Goal: Task Accomplishment & Management: Manage account settings

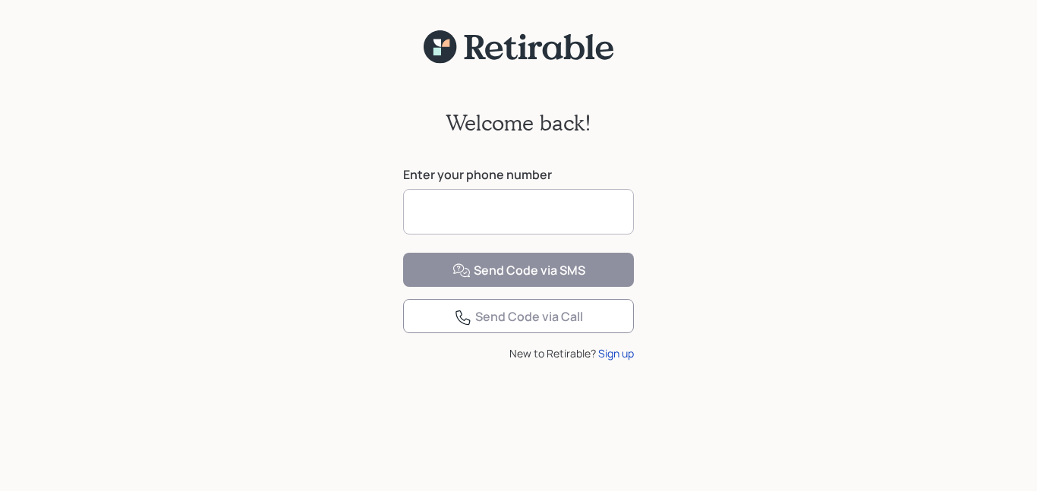
click at [482, 206] on input at bounding box center [518, 212] width 231 height 46
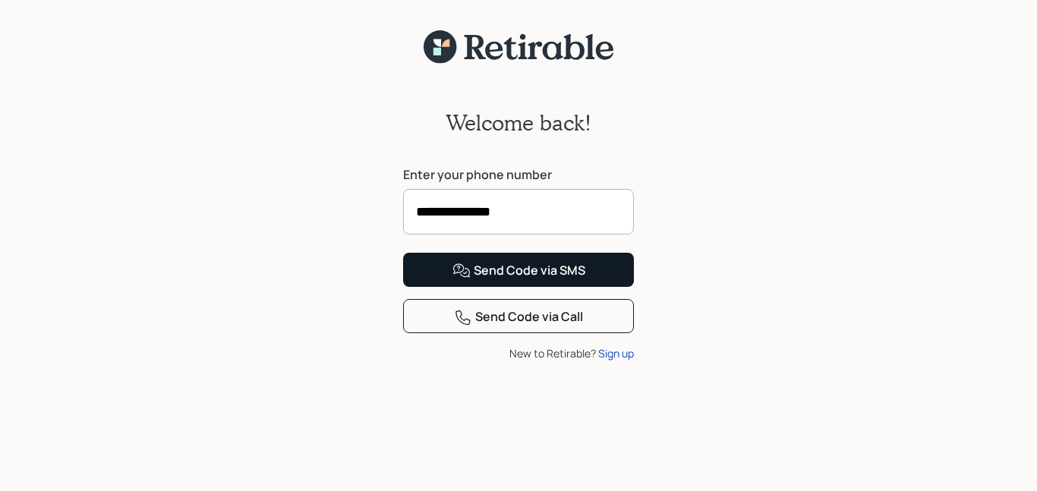
type input "**********"
click at [486, 280] on div "Send Code via SMS" at bounding box center [518, 271] width 133 height 18
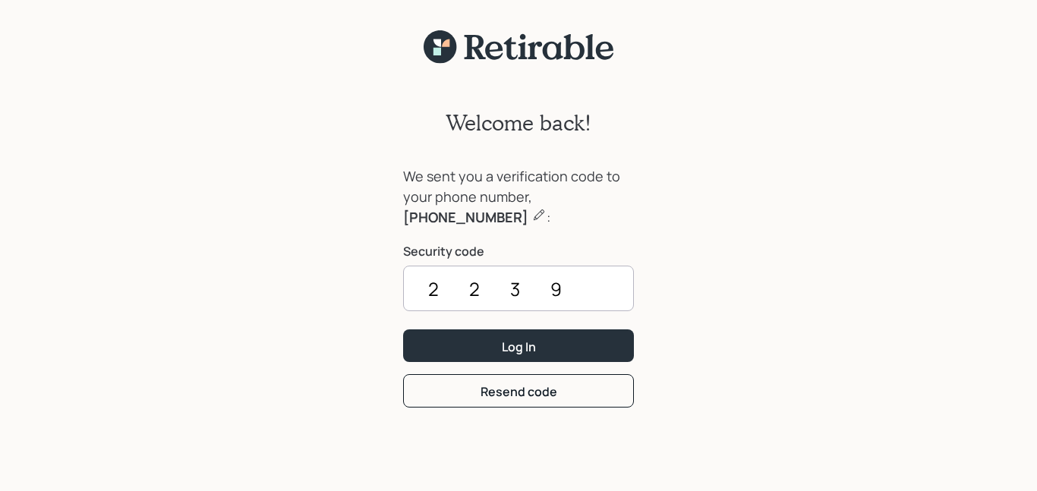
click at [493, 288] on input "2239" at bounding box center [518, 289] width 231 height 46
click at [483, 288] on input "2239" at bounding box center [518, 289] width 231 height 46
drag, startPoint x: 496, startPoint y: 315, endPoint x: 486, endPoint y: 302, distance: 15.8
click at [488, 303] on div "We sent you a verification code to your phone number, [PHONE_NUMBER] : Security…" at bounding box center [518, 247] width 231 height 163
click at [485, 297] on input "2239" at bounding box center [518, 289] width 231 height 46
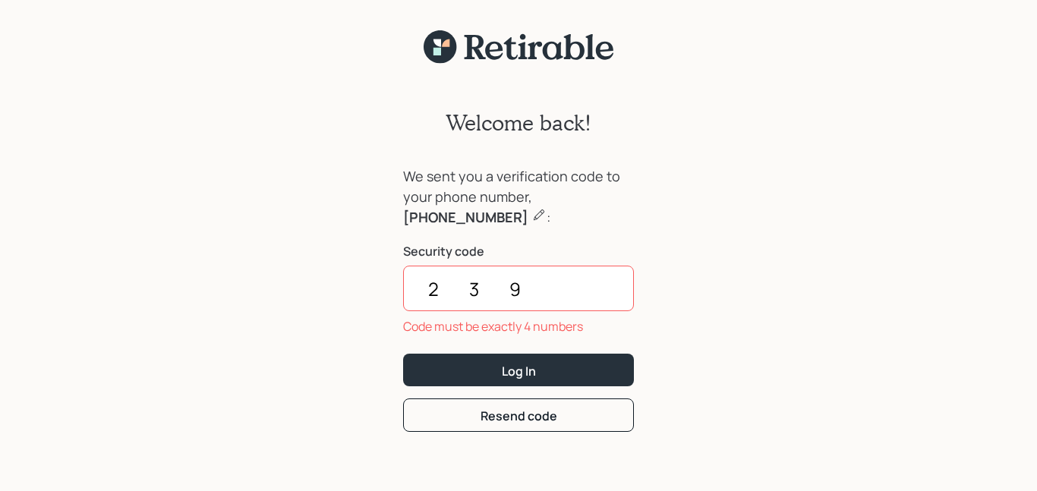
drag, startPoint x: 558, startPoint y: 283, endPoint x: 326, endPoint y: 284, distance: 232.2
click at [335, 290] on div "Welcome back! We sent you a verification code to your phone number, [PHONE_NUMB…" at bounding box center [518, 286] width 1037 height 445
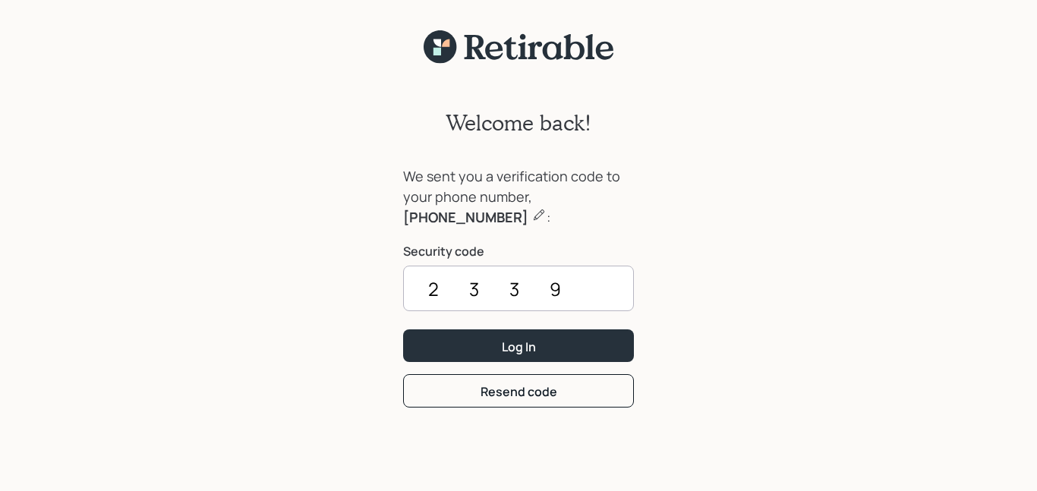
click at [570, 284] on input "2339" at bounding box center [518, 289] width 231 height 46
click at [562, 291] on input "2339" at bounding box center [518, 289] width 231 height 46
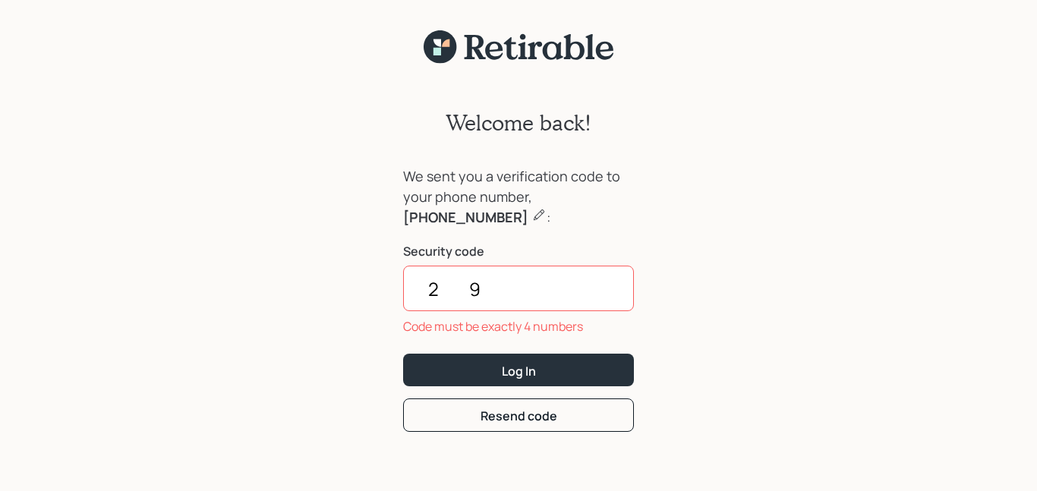
type input "9"
click at [455, 292] on input "9" at bounding box center [518, 289] width 231 height 46
click at [442, 284] on input "9" at bounding box center [518, 289] width 231 height 46
click at [442, 285] on input "9" at bounding box center [518, 289] width 231 height 46
click at [447, 285] on input "9" at bounding box center [518, 289] width 231 height 46
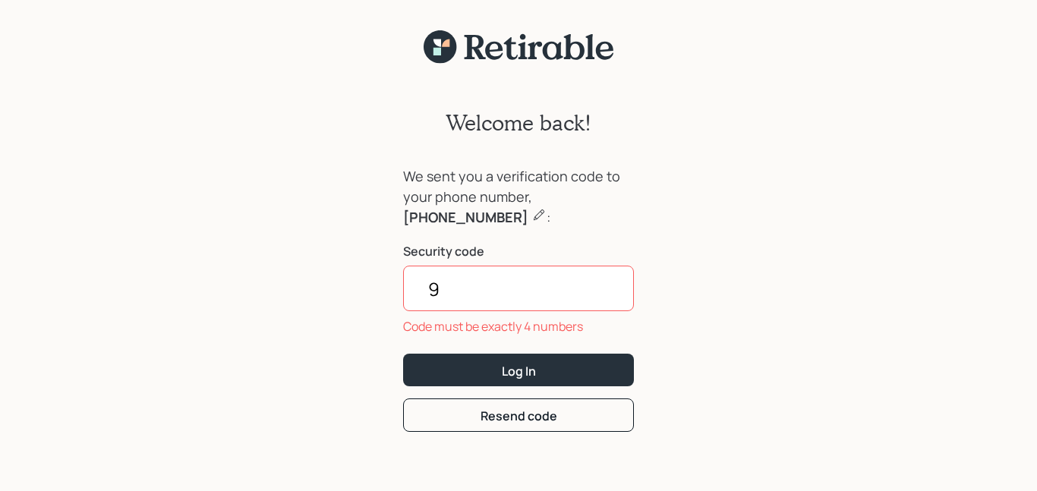
click at [452, 292] on input "9" at bounding box center [518, 289] width 231 height 46
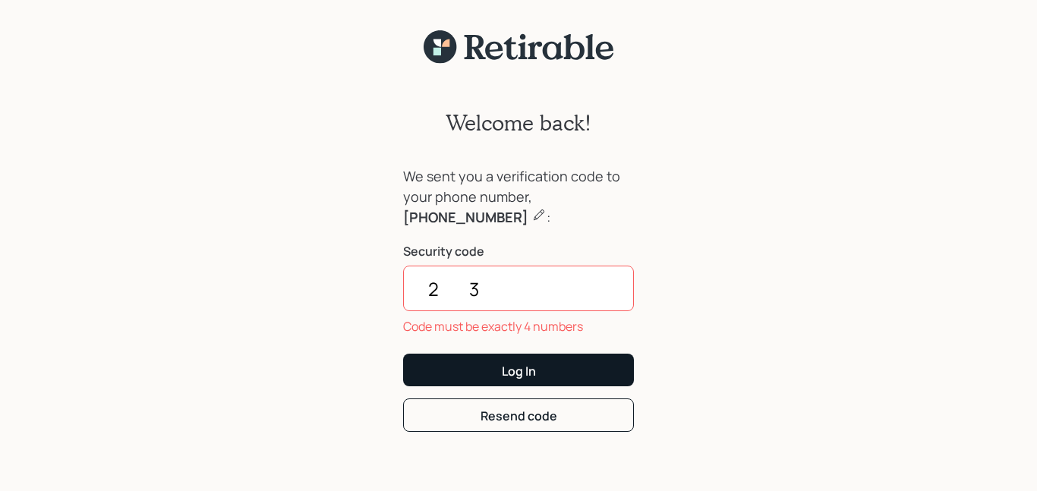
type input "2"
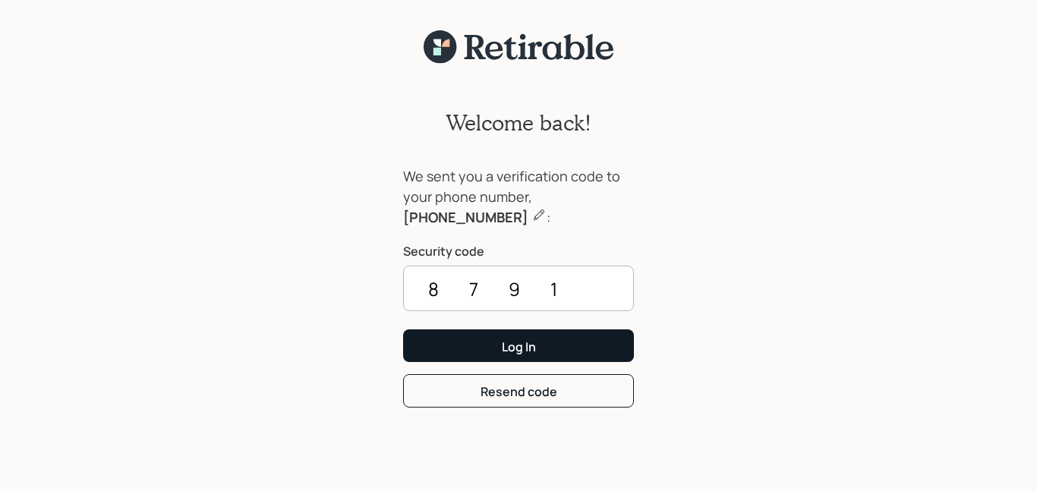
type input "8791"
click at [525, 349] on div "Log In" at bounding box center [519, 346] width 34 height 17
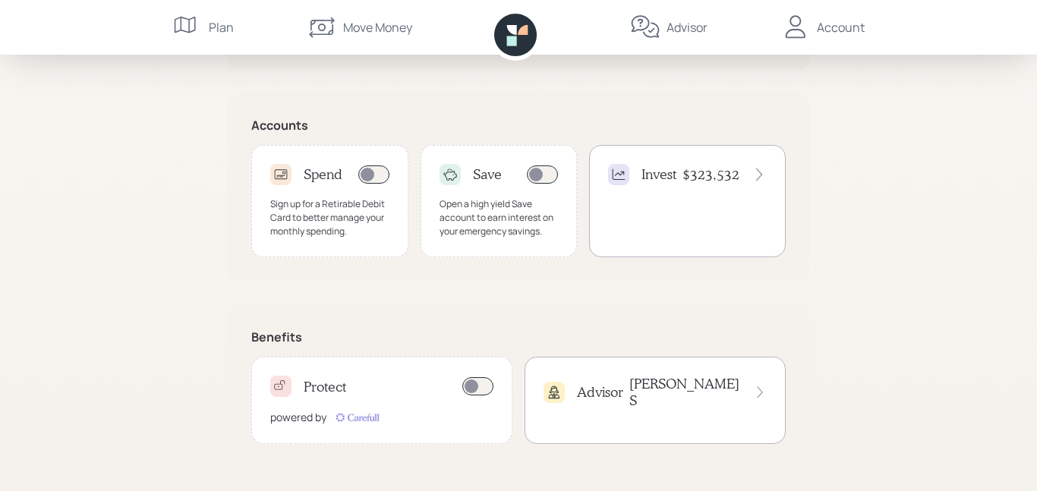
scroll to position [450, 0]
click at [657, 172] on h4 "Invest" at bounding box center [658, 173] width 35 height 17
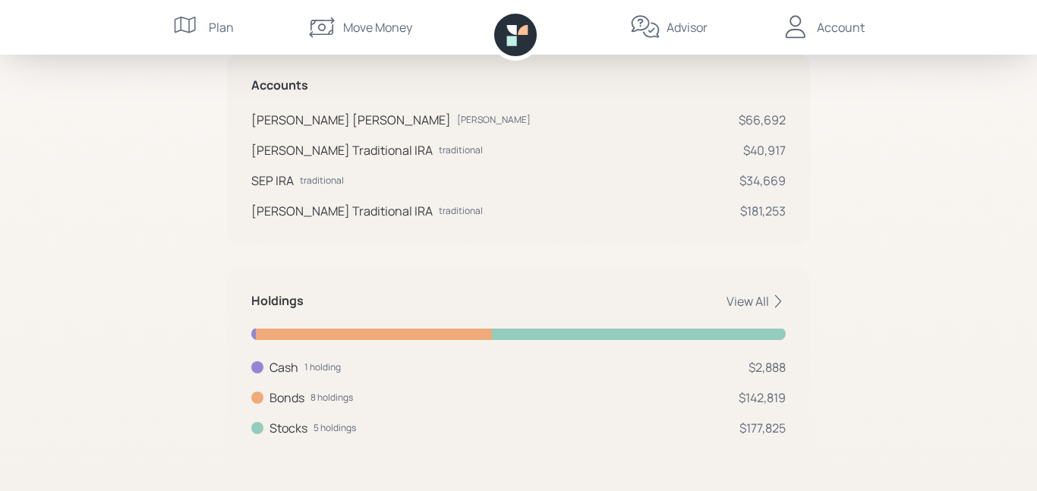
scroll to position [304, 0]
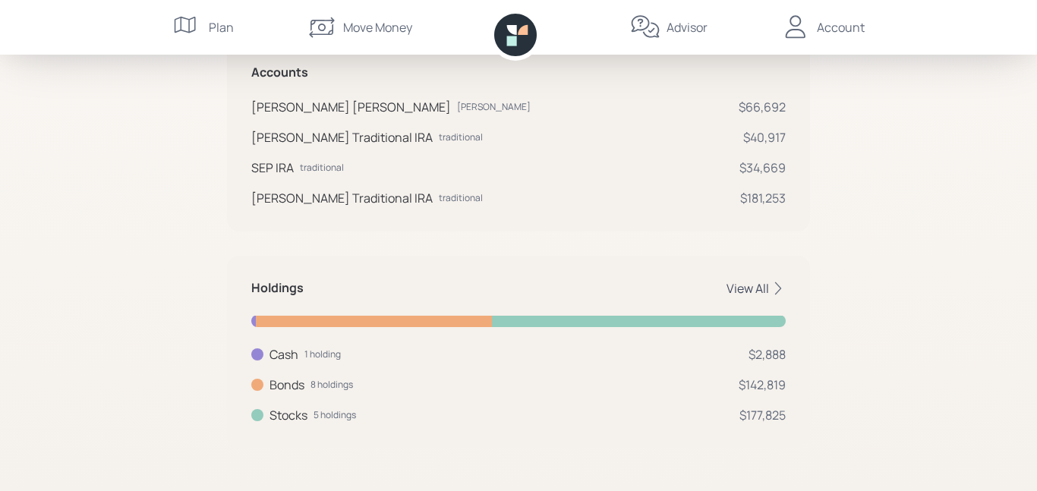
click at [782, 283] on icon at bounding box center [777, 288] width 15 height 15
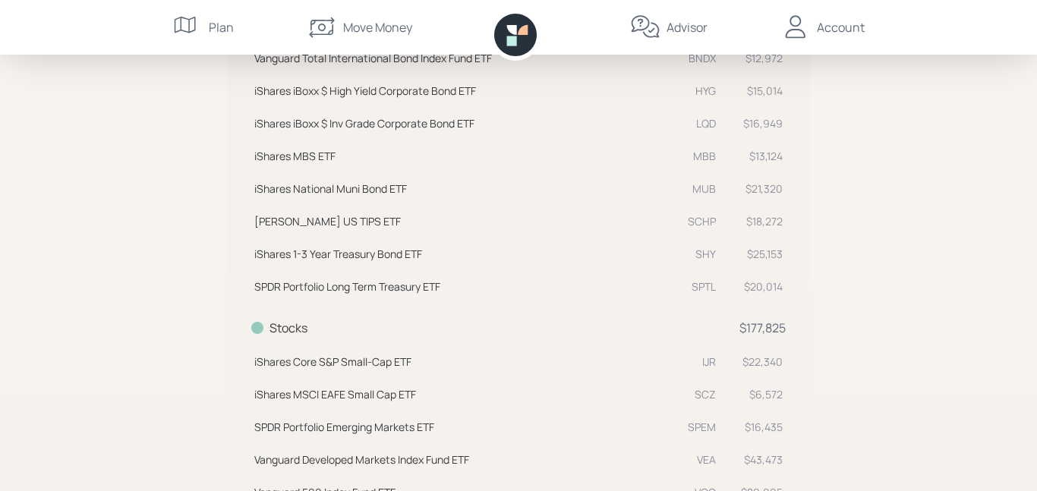
scroll to position [708, 0]
